Goal: Task Accomplishment & Management: Manage account settings

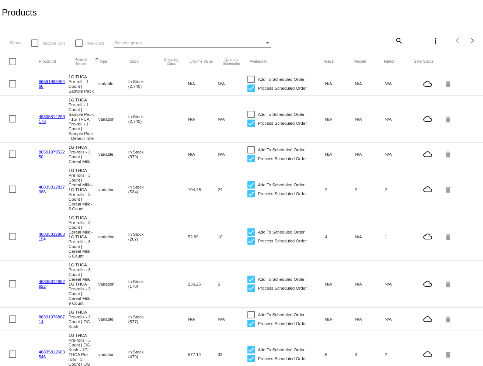
click at [157, 40] on div "Select a group" at bounding box center [189, 42] width 150 height 9
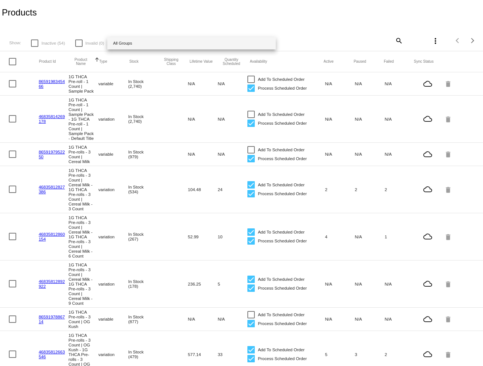
click at [400, 38] on div at bounding box center [241, 183] width 483 height 366
click at [396, 41] on mat-icon "search" at bounding box center [398, 40] width 9 height 11
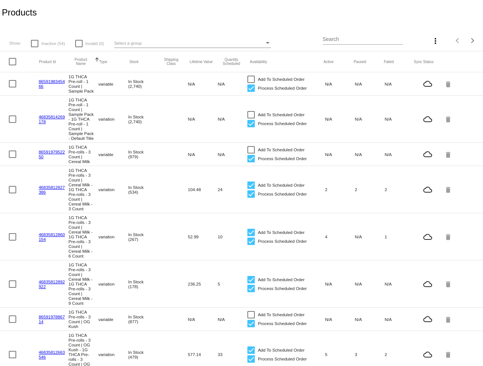
click at [374, 41] on input "Search" at bounding box center [363, 40] width 80 height 6
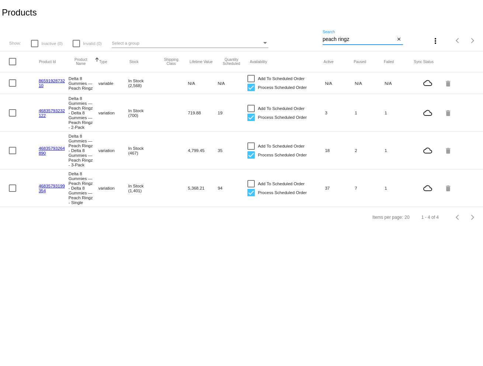
click at [351, 39] on input "peach ringz" at bounding box center [359, 40] width 73 height 6
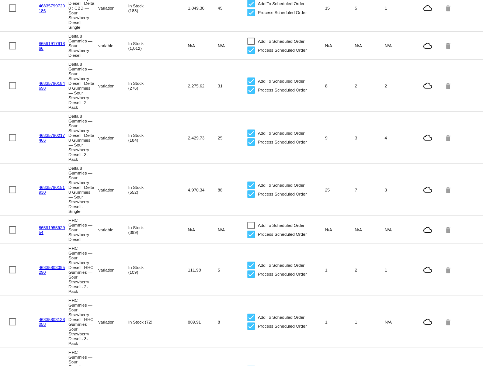
scroll to position [201, 0]
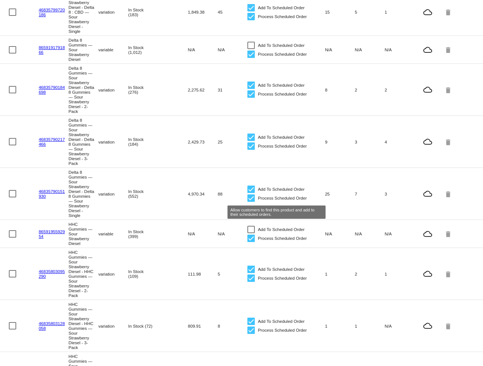
type input "sour strawberry dies"
click at [251, 193] on div at bounding box center [251, 189] width 7 height 7
click at [251, 193] on input "Add To Scheduled Order" at bounding box center [251, 193] width 0 height 0
checkbox input "false"
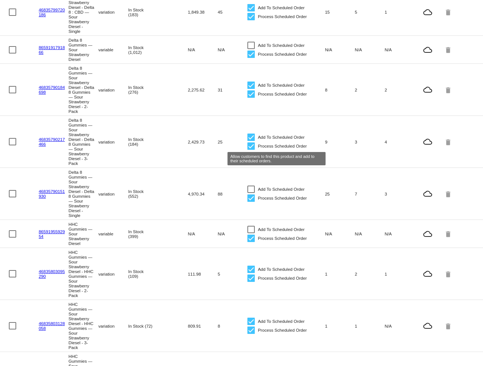
click at [252, 141] on div at bounding box center [251, 137] width 7 height 7
click at [251, 141] on input "Add To Scheduled Order" at bounding box center [251, 141] width 0 height 0
checkbox input "false"
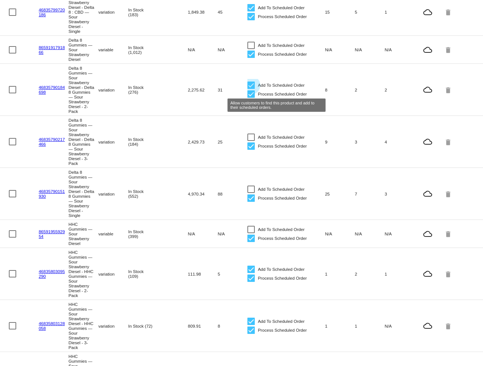
click at [250, 89] on div at bounding box center [251, 85] width 7 height 7
click at [251, 89] on input "Add To Scheduled Order" at bounding box center [251, 89] width 0 height 0
checkbox input "false"
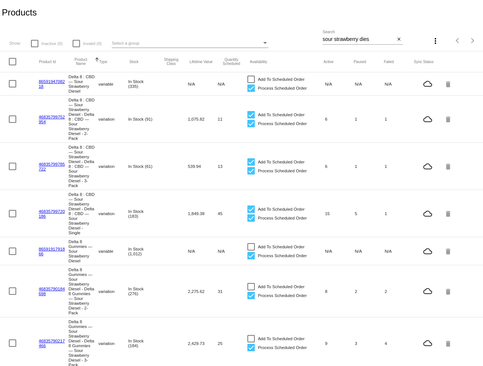
click at [361, 39] on input "sour strawberry dies" at bounding box center [359, 40] width 73 height 6
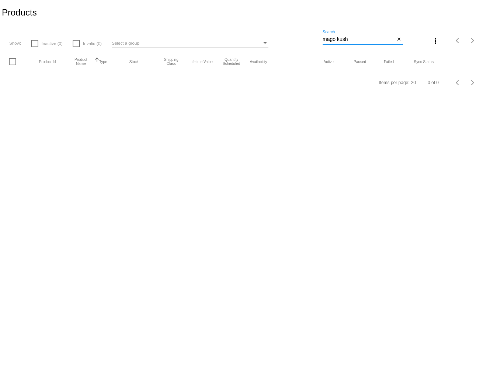
click at [332, 41] on input "mago kush" at bounding box center [359, 40] width 73 height 6
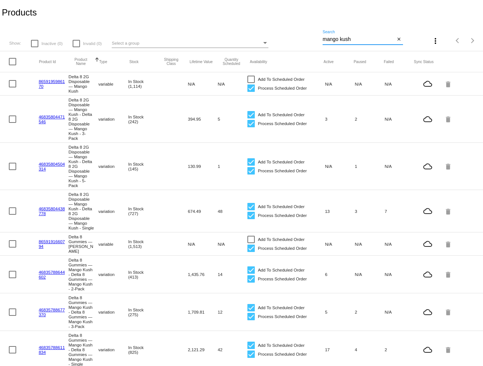
scroll to position [30, 0]
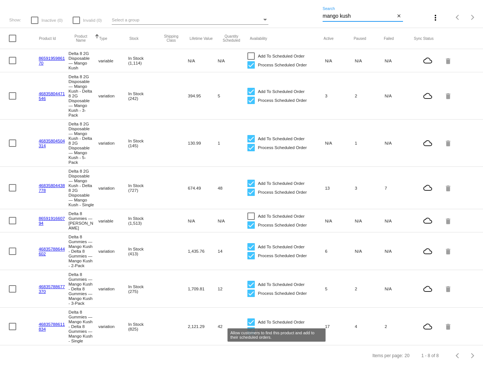
type input "mango kush"
click at [252, 321] on div at bounding box center [251, 321] width 7 height 7
click at [251, 326] on input "Add To Scheduled Order" at bounding box center [251, 326] width 0 height 0
checkbox input "false"
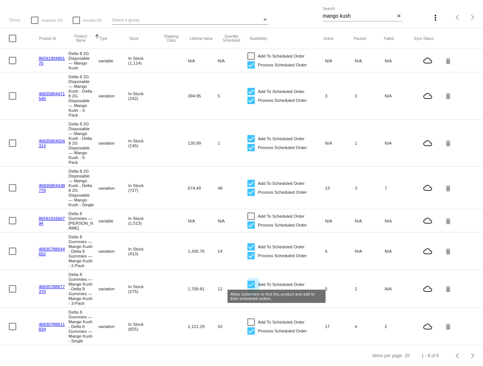
click at [253, 281] on div at bounding box center [251, 284] width 7 height 7
click at [251, 288] on input "Add To Scheduled Order" at bounding box center [251, 288] width 0 height 0
checkbox input "false"
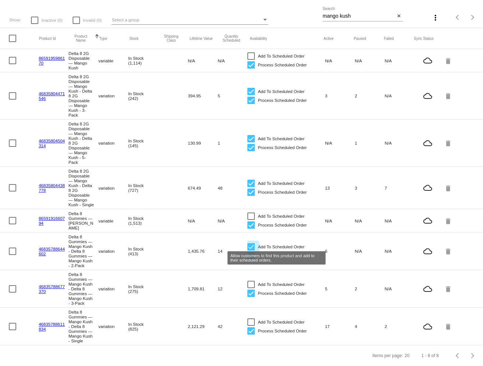
click at [253, 243] on div at bounding box center [251, 246] width 7 height 7
click at [251, 250] on input "Add To Scheduled Order" at bounding box center [251, 250] width 0 height 0
checkbox input "false"
click at [347, 13] on input "mango kush" at bounding box center [359, 16] width 73 height 6
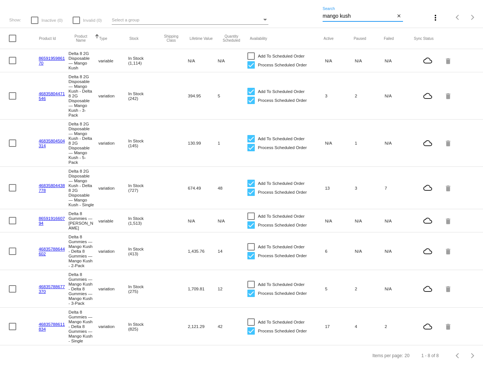
click at [347, 13] on input "mango kush" at bounding box center [359, 16] width 73 height 6
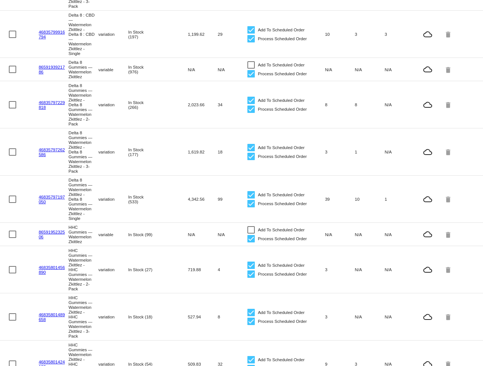
scroll to position [358, 0]
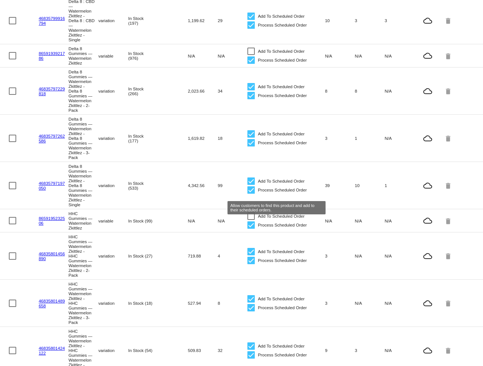
type input "watermelon zk"
click at [253, 185] on div at bounding box center [251, 180] width 7 height 7
click at [251, 185] on input "Add To Scheduled Order" at bounding box center [251, 185] width 0 height 0
checkbox input "false"
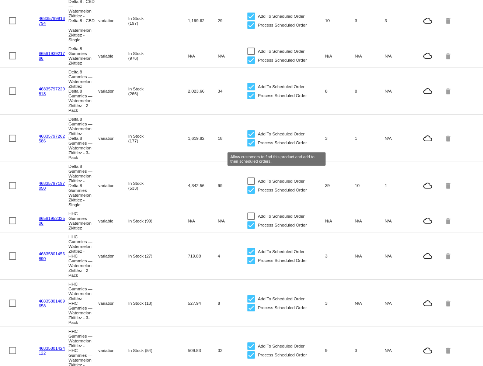
click at [252, 138] on div at bounding box center [251, 133] width 7 height 7
click at [251, 138] on input "Add To Scheduled Order" at bounding box center [251, 138] width 0 height 0
checkbox input "false"
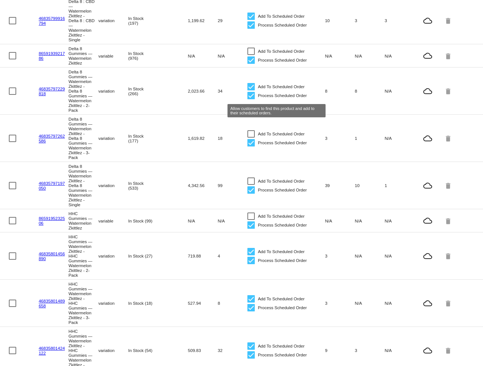
click at [250, 90] on div at bounding box center [251, 86] width 7 height 7
click at [251, 91] on input "Add To Scheduled Order" at bounding box center [251, 90] width 0 height 0
checkbox input "false"
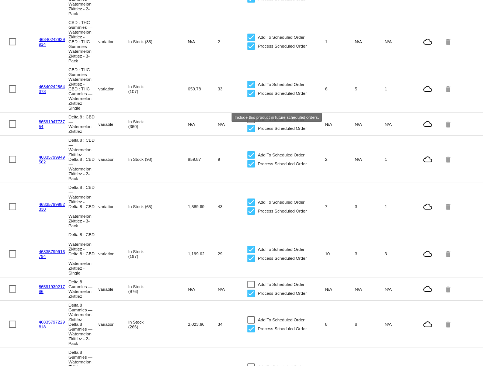
scroll to position [0, 0]
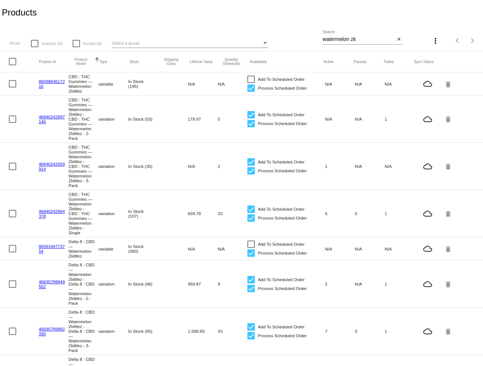
click at [353, 39] on input "watermelon zk" at bounding box center [359, 40] width 73 height 6
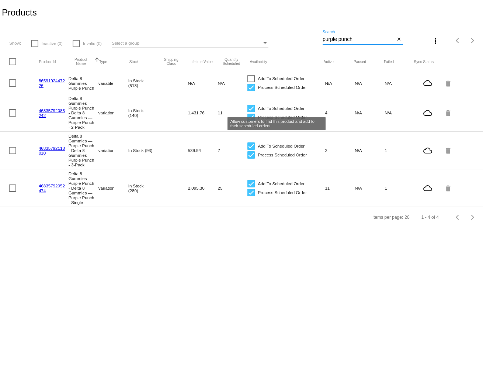
type input "purple punch"
click at [252, 108] on div at bounding box center [251, 108] width 7 height 7
click at [251, 112] on input "Add To Scheduled Order" at bounding box center [251, 112] width 0 height 0
checkbox input "false"
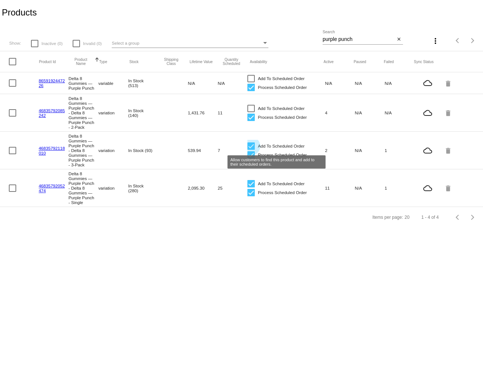
click at [251, 149] on div at bounding box center [251, 145] width 7 height 7
click at [251, 150] on input "Add To Scheduled Order" at bounding box center [251, 150] width 0 height 0
checkbox input "false"
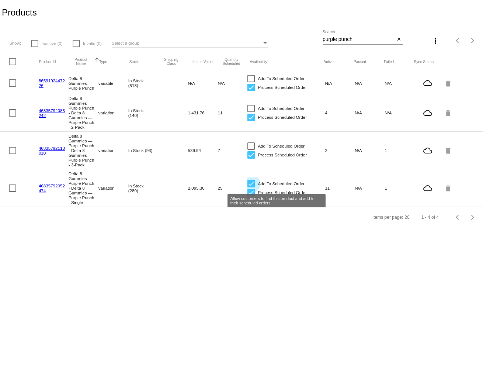
click at [250, 187] on div at bounding box center [251, 183] width 7 height 7
click at [251, 187] on input "Add To Scheduled Order" at bounding box center [251, 187] width 0 height 0
checkbox input "false"
click at [343, 36] on div "purple punch Search" at bounding box center [359, 37] width 73 height 14
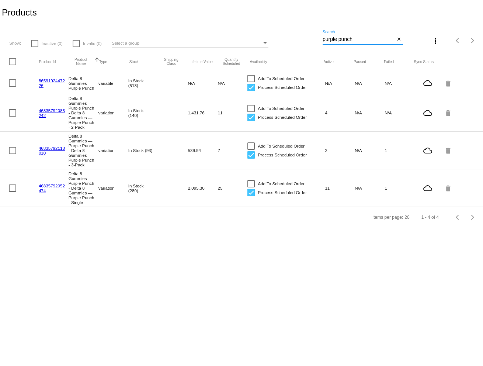
click at [343, 37] on input "purple punch" at bounding box center [359, 40] width 73 height 6
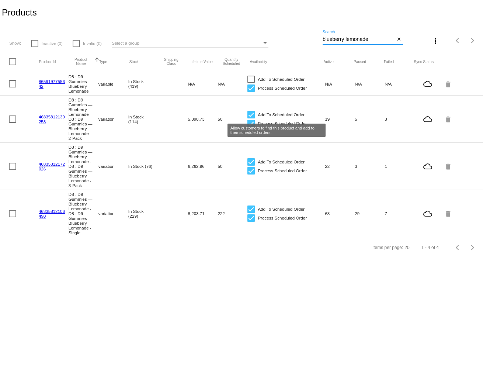
type input "blueberry lemonade"
click at [250, 116] on div at bounding box center [251, 114] width 7 height 7
click at [251, 118] on input "Add To Scheduled Order" at bounding box center [251, 118] width 0 height 0
checkbox input "false"
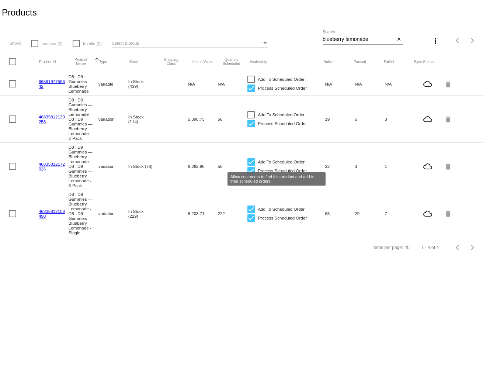
click at [252, 166] on div at bounding box center [251, 161] width 7 height 7
click at [251, 166] on input "Add To Scheduled Order" at bounding box center [251, 166] width 0 height 0
checkbox input "false"
click at [253, 213] on div at bounding box center [251, 208] width 7 height 7
click at [251, 213] on input "Add To Scheduled Order" at bounding box center [251, 213] width 0 height 0
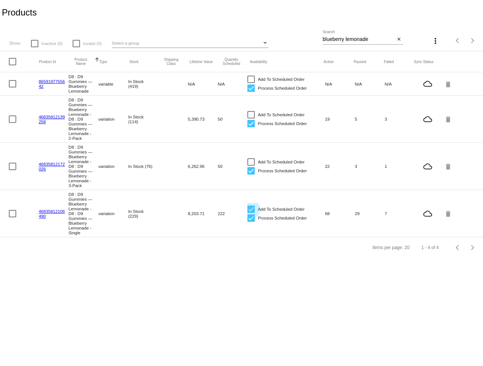
checkbox input "false"
click at [368, 41] on input "blueberry lemonade" at bounding box center [359, 40] width 73 height 6
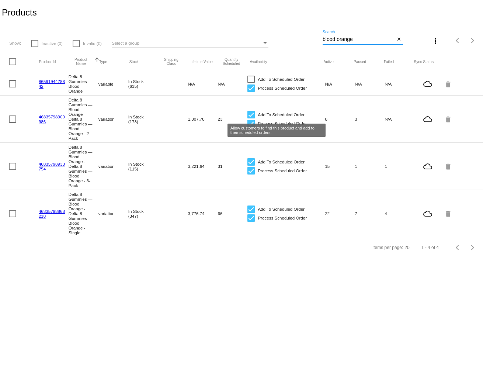
type input "blood orange"
click at [252, 117] on div at bounding box center [251, 114] width 7 height 7
click at [251, 118] on input "Add To Scheduled Order" at bounding box center [251, 118] width 0 height 0
checkbox input "false"
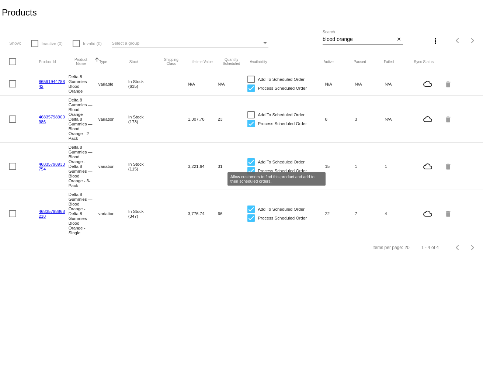
click at [252, 166] on div at bounding box center [251, 161] width 7 height 7
click at [251, 166] on input "Add To Scheduled Order" at bounding box center [251, 166] width 0 height 0
checkbox input "false"
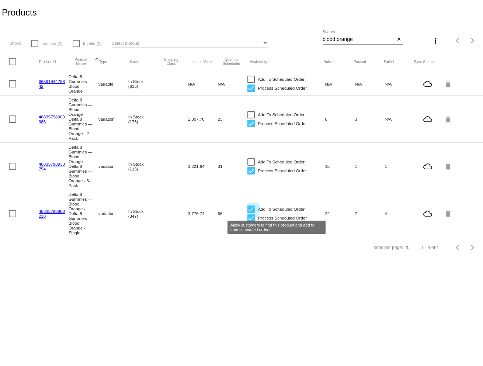
click at [252, 213] on div at bounding box center [251, 208] width 7 height 7
click at [251, 213] on input "Add To Scheduled Order" at bounding box center [251, 213] width 0 height 0
checkbox input "false"
click at [210, 324] on body "Products Show: Inactive (0) Invalid (0) Select a group blood orange Search clos…" at bounding box center [241, 183] width 483 height 366
click at [354, 37] on input "blood orange" at bounding box center [359, 40] width 73 height 6
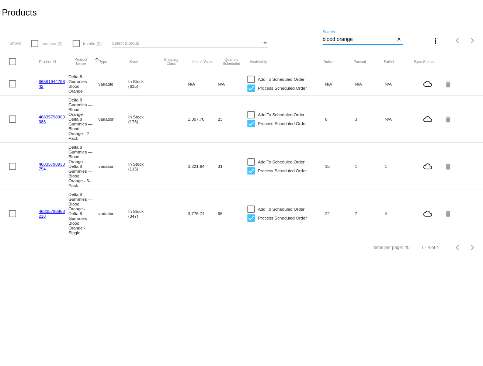
click at [354, 37] on input "blood orange" at bounding box center [359, 40] width 73 height 6
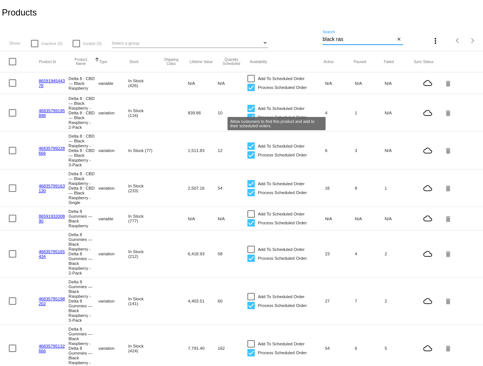
type input "black ras"
click at [252, 108] on div at bounding box center [251, 108] width 7 height 7
click at [251, 112] on input "Add To Scheduled Order" at bounding box center [251, 112] width 0 height 0
checkbox input "false"
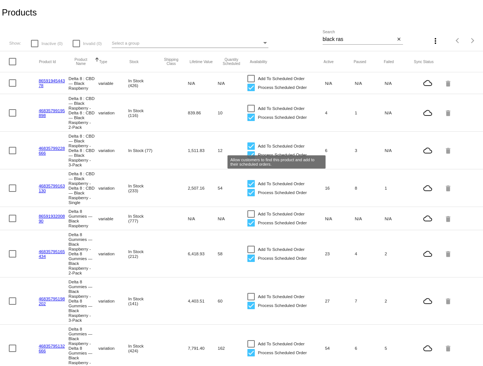
click at [251, 148] on div at bounding box center [251, 145] width 7 height 7
click at [251, 150] on input "Add To Scheduled Order" at bounding box center [251, 150] width 0 height 0
checkbox input "false"
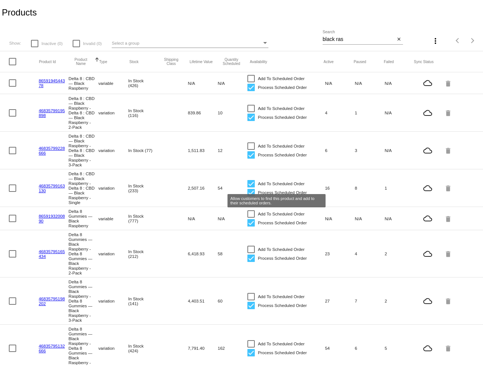
click at [252, 187] on div at bounding box center [251, 183] width 7 height 7
click at [251, 187] on input "Add To Scheduled Order" at bounding box center [251, 187] width 0 height 0
checkbox input "false"
click at [352, 38] on input "black ras" at bounding box center [359, 40] width 73 height 6
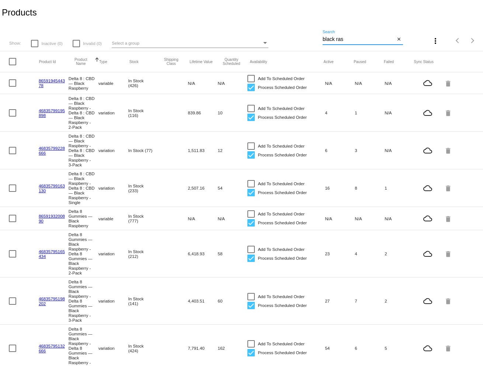
click at [352, 38] on input "black ras" at bounding box center [359, 40] width 73 height 6
type input "["
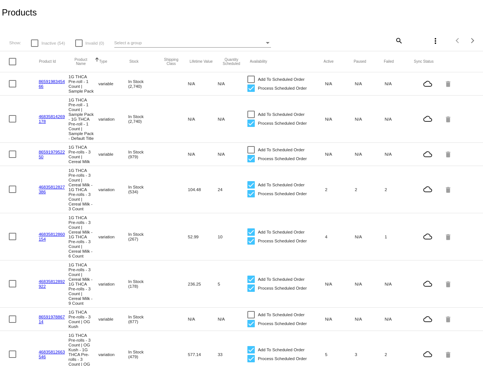
click at [397, 45] on mat-icon "search" at bounding box center [398, 40] width 9 height 11
click at [368, 41] on input "Search" at bounding box center [363, 40] width 80 height 6
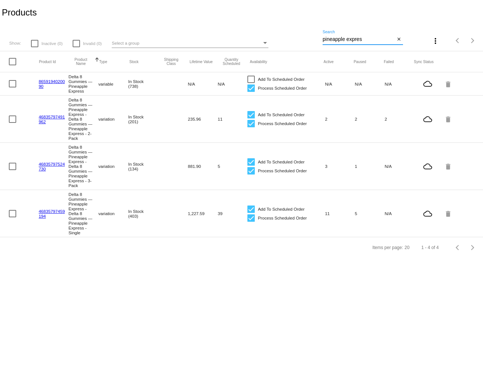
type input "pineapple expres"
click at [253, 115] on div at bounding box center [251, 114] width 7 height 7
click at [251, 118] on input "Add To Scheduled Order" at bounding box center [251, 118] width 0 height 0
checkbox input "false"
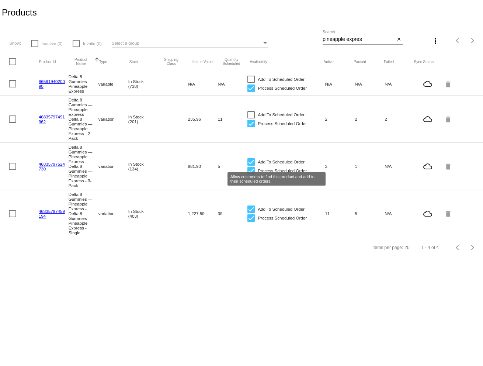
click at [252, 165] on div at bounding box center [251, 161] width 7 height 7
click at [251, 166] on input "Add To Scheduled Order" at bounding box center [251, 166] width 0 height 0
checkbox input "false"
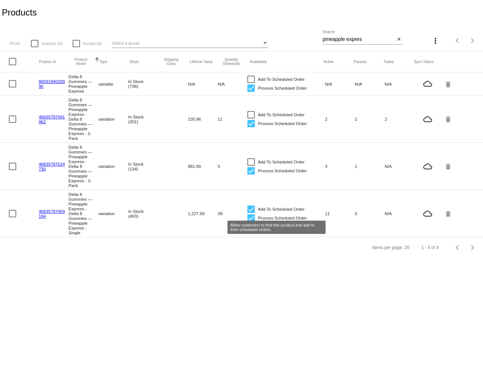
click at [253, 213] on div at bounding box center [251, 208] width 7 height 7
click at [251, 213] on input "Add To Scheduled Order" at bounding box center [251, 213] width 0 height 0
checkbox input "false"
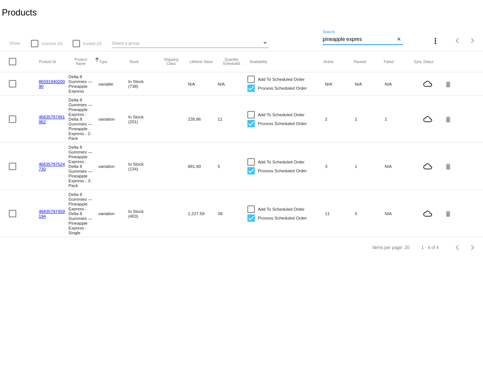
click at [354, 41] on input "pineapple expres" at bounding box center [359, 40] width 73 height 6
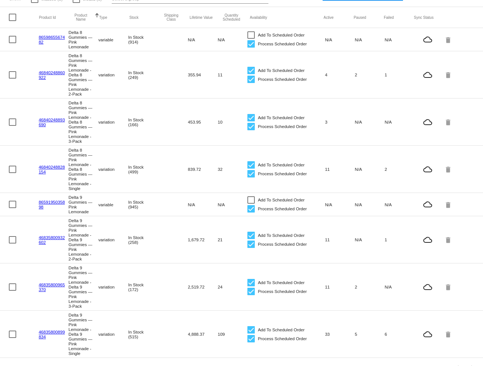
scroll to position [59, 0]
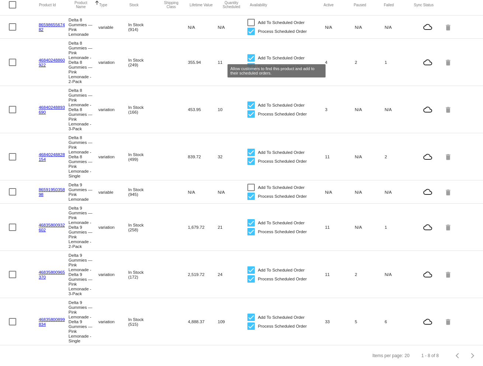
type input "pink lemonade"
click at [251, 55] on div at bounding box center [251, 57] width 7 height 7
click at [251, 62] on input "Add To Scheduled Order" at bounding box center [251, 62] width 0 height 0
checkbox input "false"
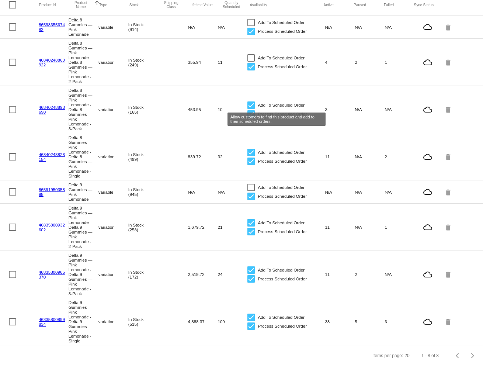
click at [252, 107] on div at bounding box center [251, 104] width 7 height 7
click at [251, 109] on input "Add To Scheduled Order" at bounding box center [251, 109] width 0 height 0
checkbox input "false"
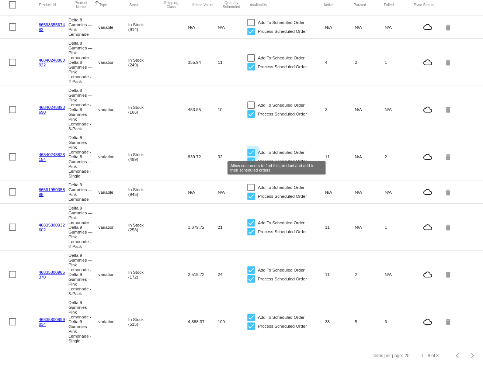
click at [253, 154] on div at bounding box center [251, 152] width 7 height 7
click at [251, 156] on input "Add To Scheduled Order" at bounding box center [251, 156] width 0 height 0
checkbox input "false"
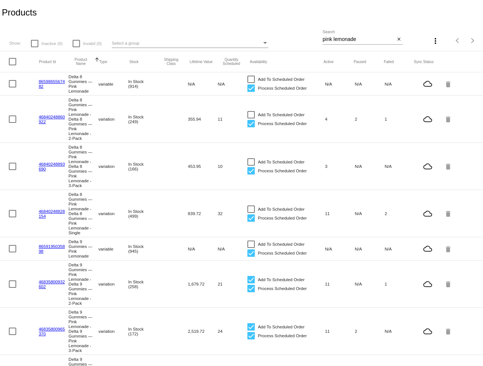
click at [360, 40] on input "pink lemonade" at bounding box center [359, 40] width 73 height 6
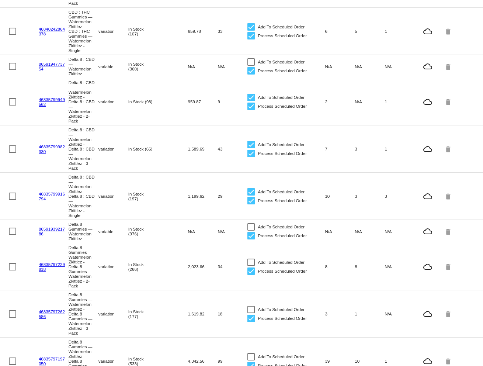
scroll to position [183, 0]
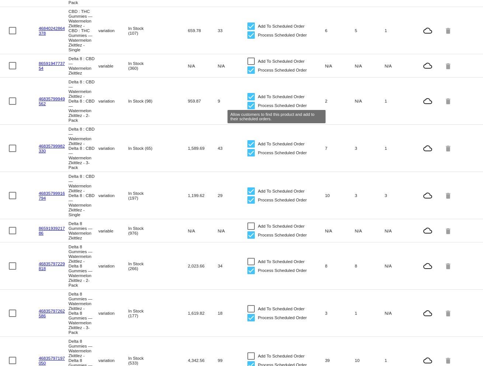
type input "watermelon z"
click at [251, 100] on div at bounding box center [251, 96] width 7 height 7
click at [251, 101] on input "Add To Scheduled Order" at bounding box center [251, 100] width 0 height 0
checkbox input "false"
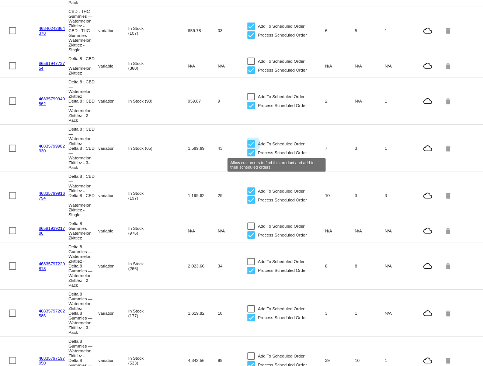
click at [252, 148] on div at bounding box center [251, 143] width 7 height 7
click at [251, 148] on input "Add To Scheduled Order" at bounding box center [251, 148] width 0 height 0
checkbox input "false"
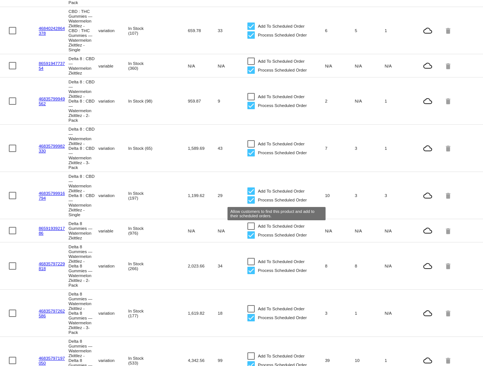
click at [252, 195] on div at bounding box center [251, 190] width 7 height 7
click at [251, 195] on input "Add To Scheduled Order" at bounding box center [251, 195] width 0 height 0
checkbox input "false"
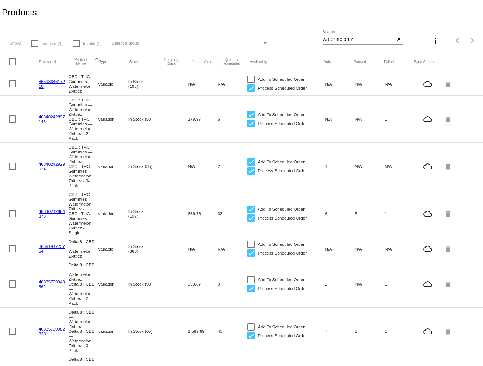
click at [341, 38] on input "watermelon z" at bounding box center [359, 40] width 73 height 6
type input "blue dream berry"
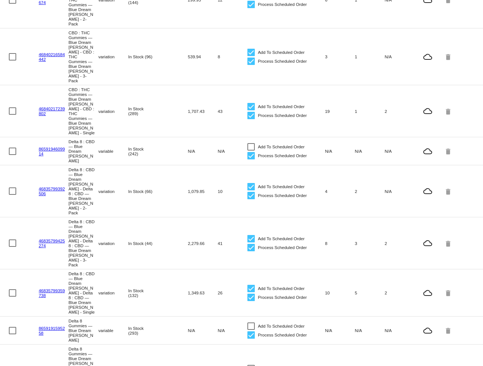
scroll to position [152, 0]
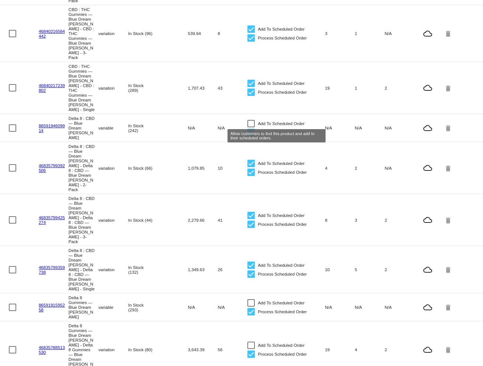
click at [254, 160] on div at bounding box center [251, 163] width 7 height 7
click at [251, 167] on input "Add To Scheduled Order" at bounding box center [251, 167] width 0 height 0
checkbox input "false"
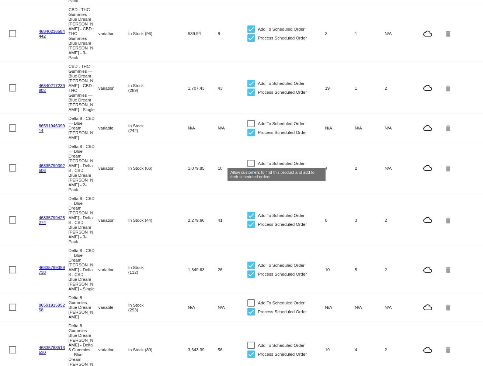
click at [251, 212] on div at bounding box center [251, 215] width 7 height 7
click at [251, 219] on input "Add To Scheduled Order" at bounding box center [251, 219] width 0 height 0
checkbox input "false"
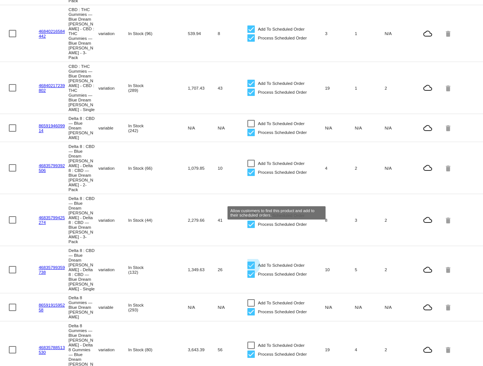
click at [250, 262] on div at bounding box center [251, 265] width 7 height 7
click at [251, 269] on input "Add To Scheduled Order" at bounding box center [251, 269] width 0 height 0
checkbox input "false"
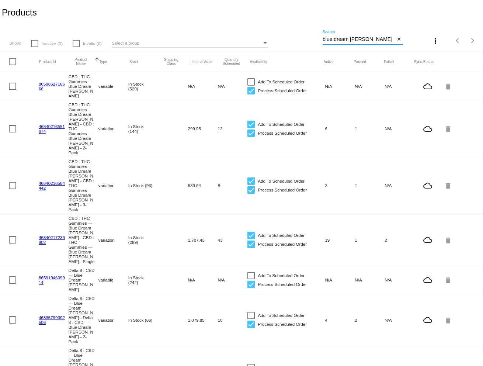
click at [356, 37] on input "blue dream berry" at bounding box center [359, 40] width 73 height 6
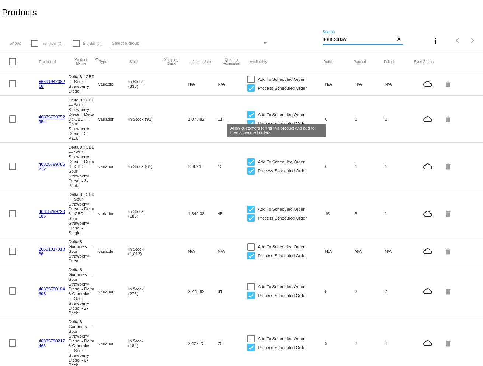
type input "sour straw"
click at [251, 117] on div at bounding box center [251, 114] width 7 height 7
click at [251, 118] on input "Add To Scheduled Order" at bounding box center [251, 118] width 0 height 0
checkbox input "false"
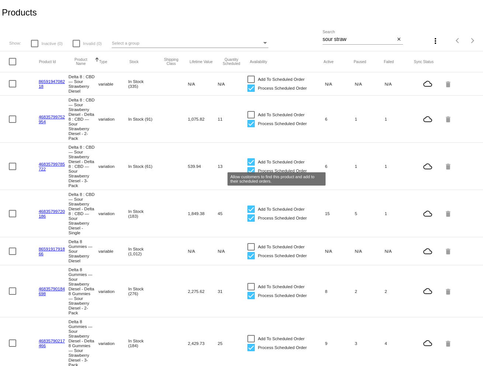
click at [253, 166] on div at bounding box center [251, 161] width 7 height 7
click at [251, 166] on input "Add To Scheduled Order" at bounding box center [251, 166] width 0 height 0
checkbox input "false"
click at [252, 213] on div at bounding box center [251, 208] width 7 height 7
click at [251, 213] on input "Add To Scheduled Order" at bounding box center [251, 213] width 0 height 0
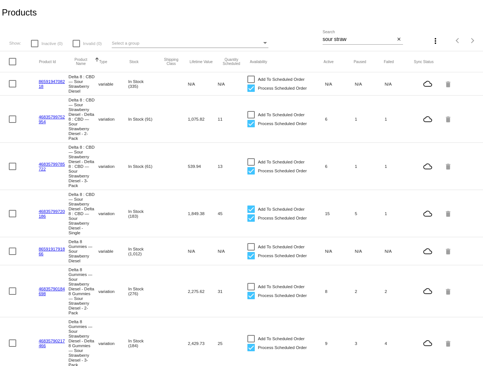
checkbox input "false"
click at [358, 41] on input "sour straw" at bounding box center [359, 40] width 73 height 6
type input "o"
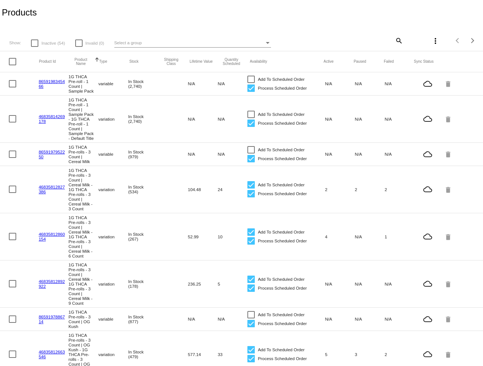
click at [335, 45] on div "search" at bounding box center [363, 40] width 80 height 11
click at [399, 39] on mat-icon "search" at bounding box center [398, 40] width 9 height 11
click at [358, 53] on mat-header-row "Product Id Product Name Sorted by ProductName ascending Type Stock Shipping Cla…" at bounding box center [241, 61] width 483 height 21
click at [348, 39] on input "Search" at bounding box center [363, 40] width 80 height 6
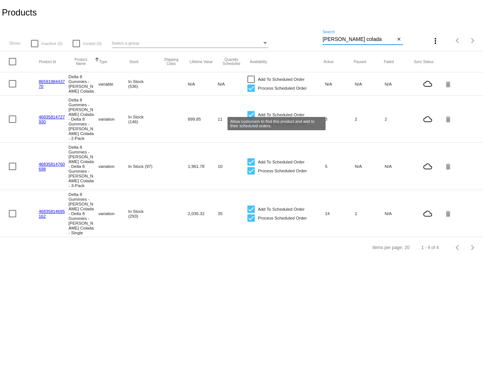
type input "pina colada"
click at [253, 111] on div at bounding box center [251, 114] width 7 height 7
click at [251, 118] on input "Add To Scheduled Order" at bounding box center [251, 118] width 0 height 0
checkbox input "false"
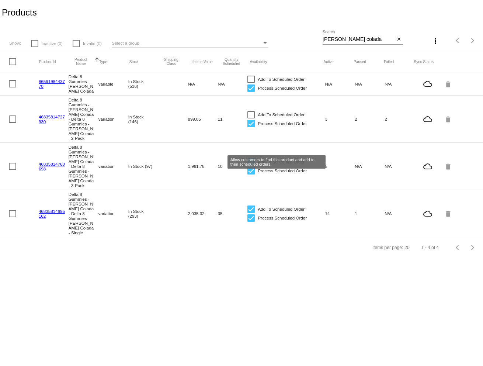
click at [252, 158] on div at bounding box center [251, 161] width 7 height 7
click at [251, 166] on input "Add To Scheduled Order" at bounding box center [251, 166] width 0 height 0
checkbox input "false"
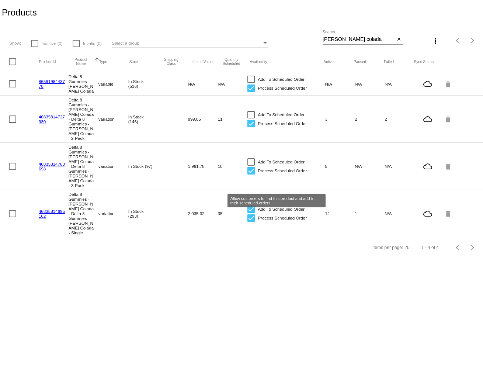
click at [251, 205] on div at bounding box center [251, 208] width 7 height 7
click at [251, 213] on input "Add To Scheduled Order" at bounding box center [251, 213] width 0 height 0
checkbox input "false"
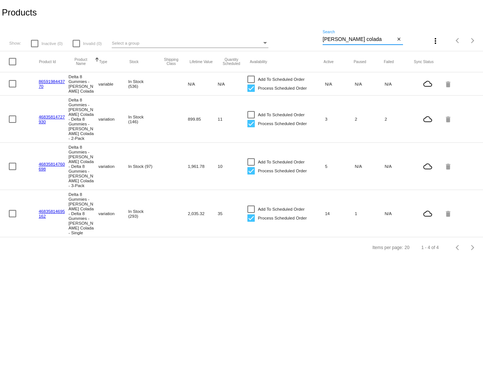
click at [340, 38] on input "pina colada" at bounding box center [359, 40] width 73 height 6
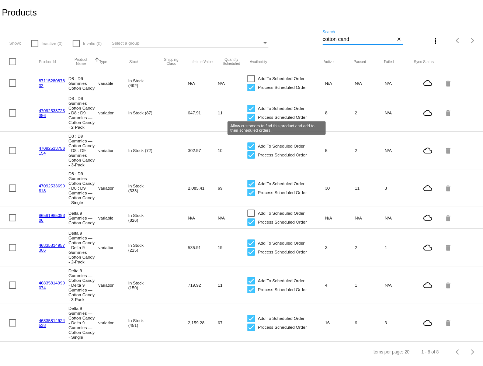
type input "cotton cand"
click at [253, 112] on div at bounding box center [251, 108] width 7 height 7
click at [251, 112] on input "Add To Scheduled Order" at bounding box center [251, 112] width 0 height 0
checkbox input "false"
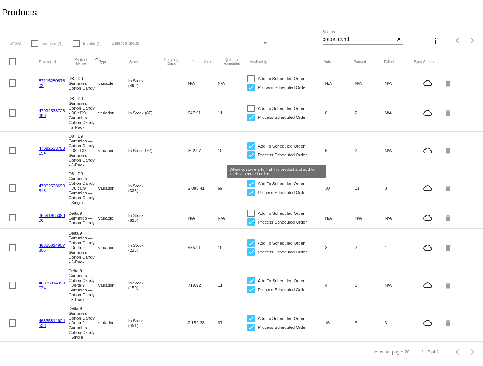
click at [253, 150] on div at bounding box center [251, 145] width 7 height 7
click at [251, 150] on input "Add To Scheduled Order" at bounding box center [251, 150] width 0 height 0
checkbox input "false"
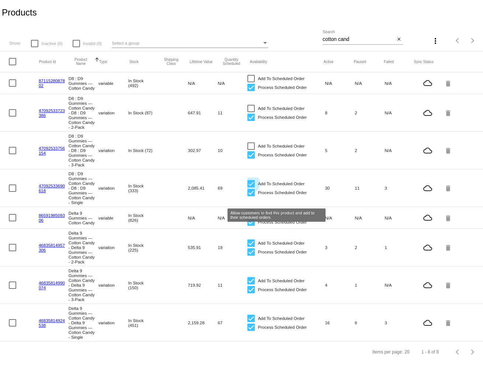
click at [252, 187] on div at bounding box center [251, 183] width 7 height 7
click at [251, 188] on input "Add To Scheduled Order" at bounding box center [251, 187] width 0 height 0
checkbox input "false"
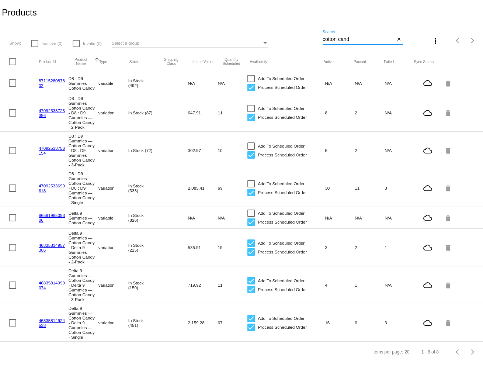
click at [352, 40] on input "cotton cand" at bounding box center [359, 40] width 73 height 6
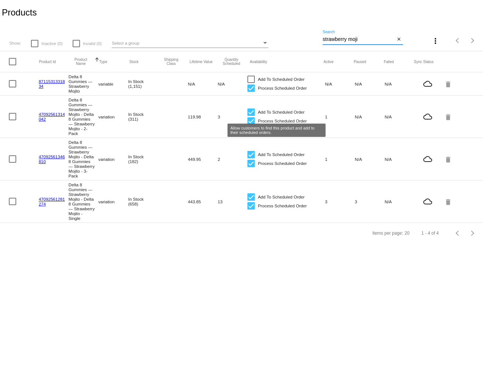
type input "strawberry moji"
click at [255, 115] on div at bounding box center [251, 111] width 7 height 7
click at [251, 116] on input "Add To Scheduled Order" at bounding box center [251, 116] width 0 height 0
checkbox input "false"
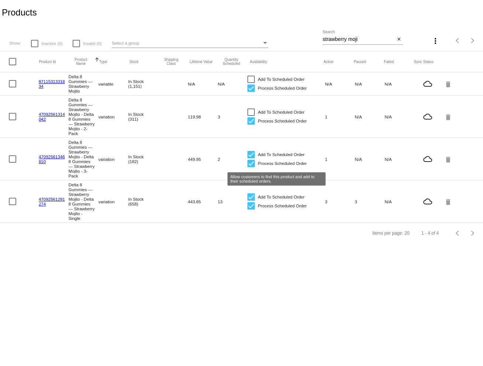
click at [252, 158] on div at bounding box center [251, 154] width 7 height 7
click at [251, 159] on input "Add To Scheduled Order" at bounding box center [251, 158] width 0 height 0
checkbox input "false"
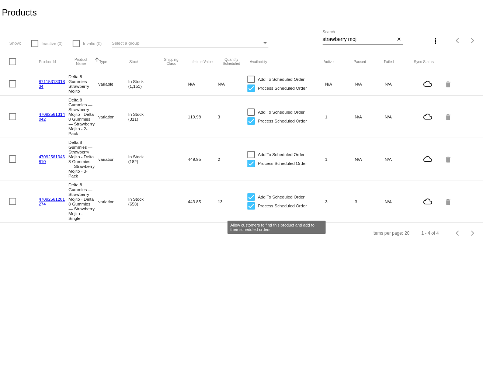
click at [253, 201] on div at bounding box center [251, 196] width 7 height 7
click at [251, 201] on input "Add To Scheduled Order" at bounding box center [251, 201] width 0 height 0
checkbox input "false"
